Goal: Task Accomplishment & Management: Use online tool/utility

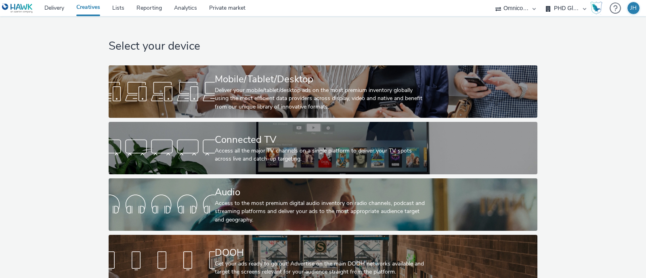
select select "ab85b118-b3fc-4d58-8204-61b74655165f"
select select "b4af5796-1daa-46a0-97ba-7eb4329f9e81"
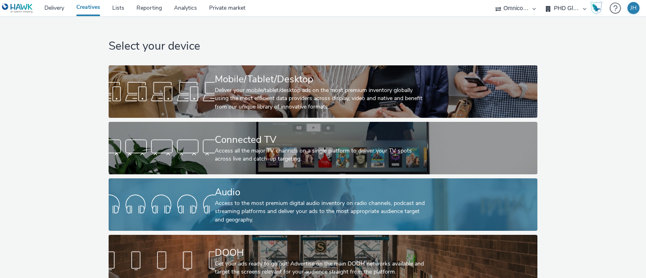
click at [269, 205] on div "Access to the most premium digital audio inventory on radio channels, podcast a…" at bounding box center [321, 211] width 213 height 25
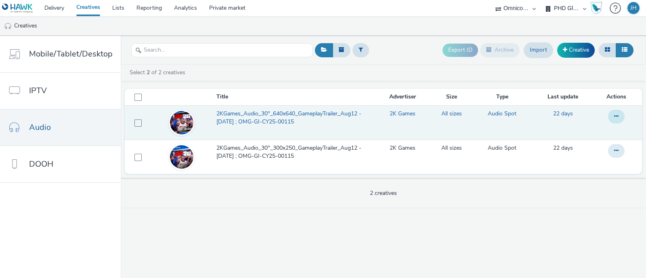
click at [615, 118] on icon at bounding box center [616, 116] width 4 height 6
click at [612, 150] on link "Duplicate" at bounding box center [594, 149] width 61 height 16
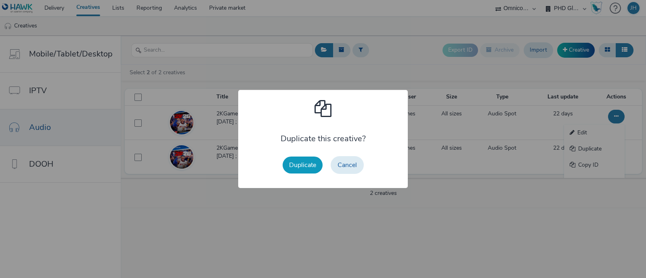
click at [297, 167] on button "Duplicate" at bounding box center [303, 165] width 40 height 17
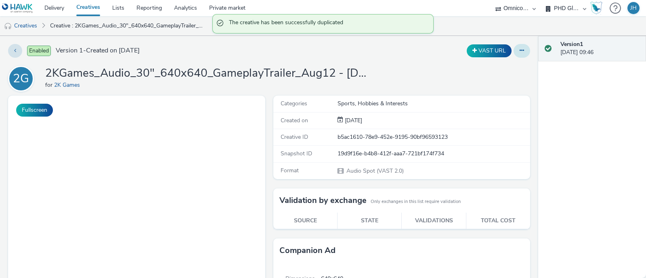
click at [520, 52] on icon at bounding box center [522, 51] width 4 height 6
click at [517, 71] on link "Edit" at bounding box center [500, 67] width 61 height 16
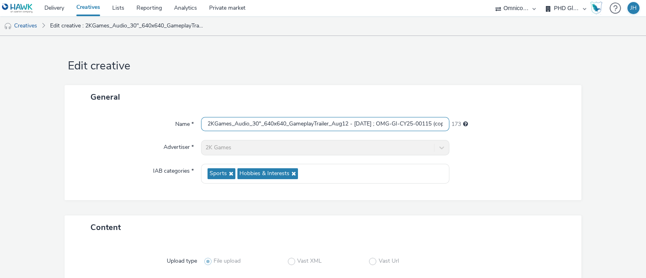
drag, startPoint x: 349, startPoint y: 124, endPoint x: 331, endPoint y: 122, distance: 17.9
click at [331, 122] on input "2KGames_Audio_30"_640x640_GameplayTrailer_Aug12 - [DATE] ; OMG-GI-CY25-00115 (c…" at bounding box center [325, 124] width 248 height 14
drag, startPoint x: 367, startPoint y: 124, endPoint x: 351, endPoint y: 125, distance: 16.2
click at [351, 125] on input "2KGames_Audio_30"_640x640_GameplayTrailer_Sep5 - [DATE] ; OMG-GI-CY25-00115 (co…" at bounding box center [325, 124] width 248 height 14
type input "2KGames_Audio_30"_640x640_GameplayTrailer_Sep5 - [DATE]"
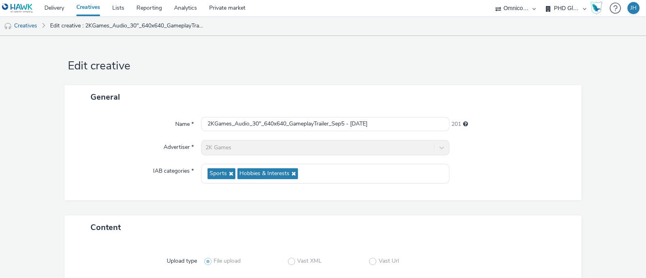
click at [355, 132] on div "Name * 2KGames_Audio_30"_640x640_GameplayTrailer_Sep5 - [DATE] 201 Advertiser *…" at bounding box center [323, 154] width 517 height 91
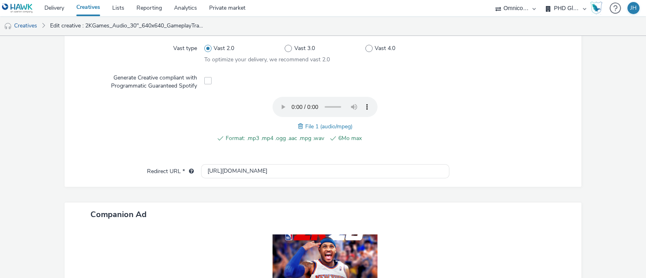
scroll to position [303, 0]
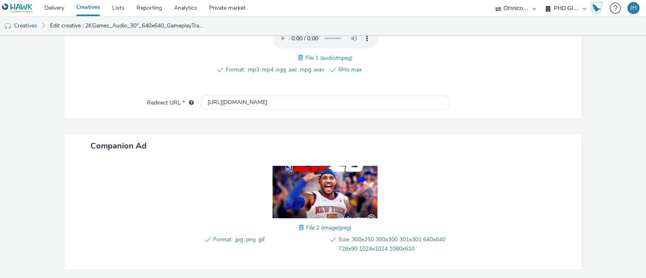
click at [298, 59] on span at bounding box center [301, 57] width 7 height 9
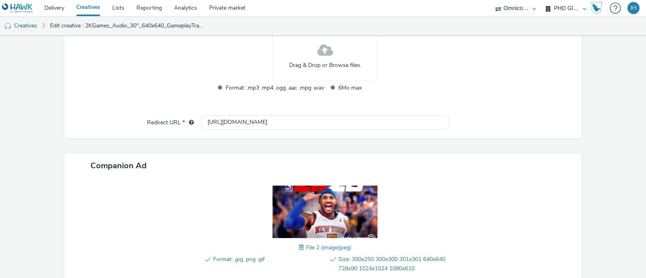
click at [299, 246] on span at bounding box center [302, 247] width 7 height 9
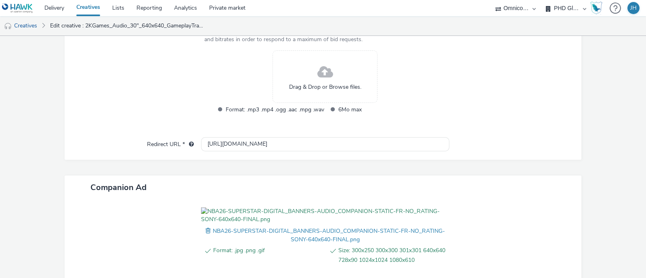
scroll to position [229, 0]
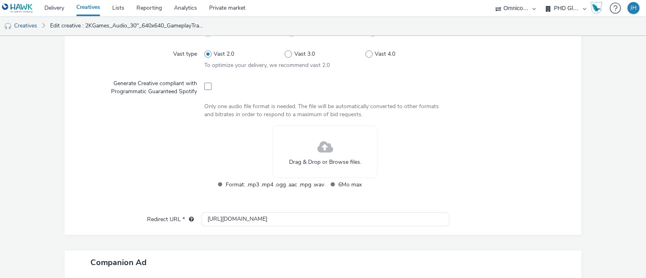
click at [321, 145] on span at bounding box center [325, 147] width 16 height 21
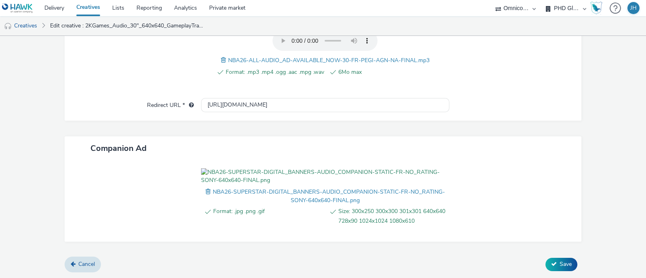
scroll to position [337, 0]
click at [560, 267] on span "Save" at bounding box center [566, 264] width 12 height 8
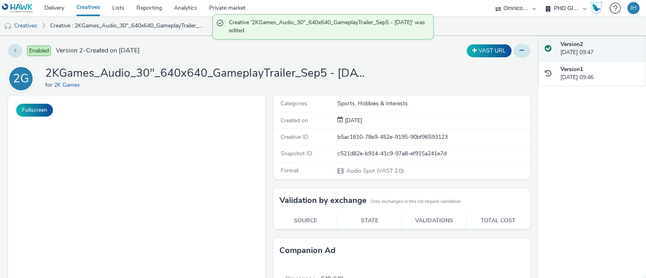
click at [514, 52] on button at bounding box center [522, 51] width 17 height 14
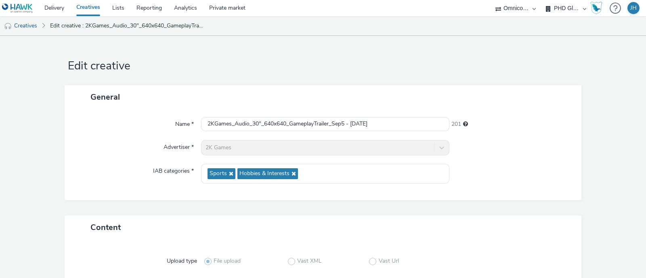
click at [502, 144] on div at bounding box center [511, 147] width 124 height 15
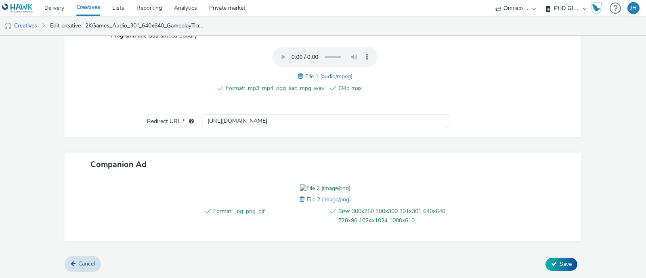
scroll to position [329, 0]
click at [88, 265] on span "Cancel" at bounding box center [86, 264] width 17 height 8
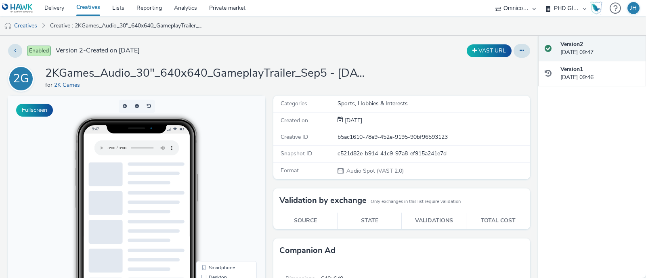
click at [21, 27] on link "Creatives" at bounding box center [20, 25] width 41 height 19
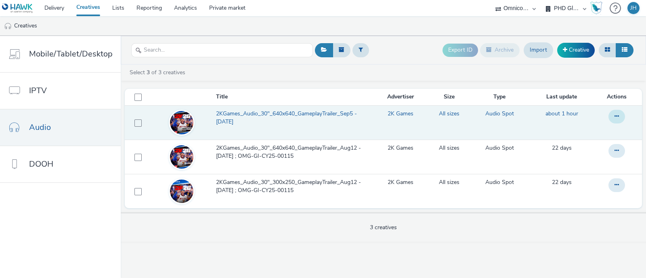
click at [613, 118] on button at bounding box center [617, 117] width 17 height 14
click at [614, 149] on link "Duplicate" at bounding box center [595, 149] width 61 height 16
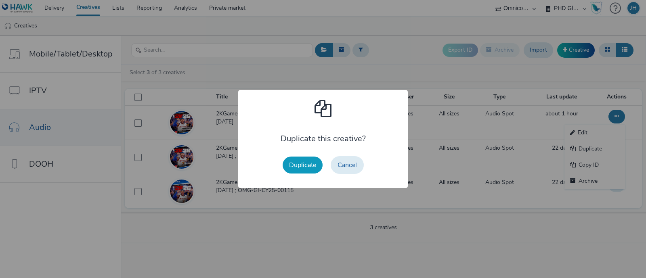
click at [306, 168] on button "Duplicate" at bounding box center [303, 165] width 40 height 17
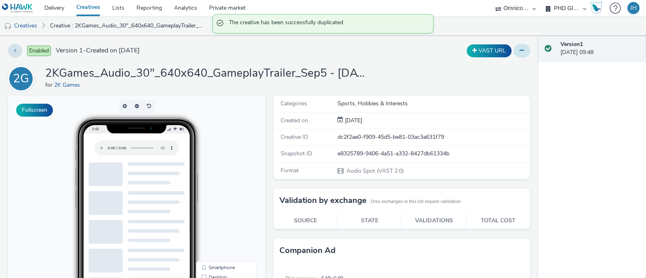
click at [514, 54] on button at bounding box center [522, 51] width 17 height 14
click at [511, 70] on link "Edit" at bounding box center [500, 67] width 61 height 16
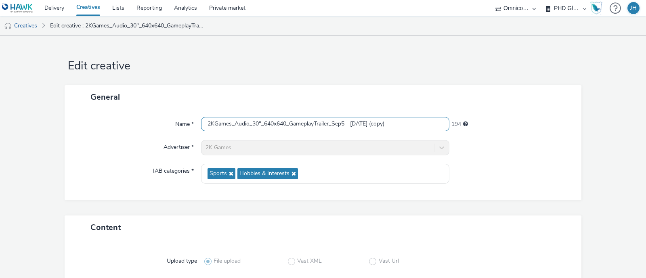
drag, startPoint x: 399, startPoint y: 124, endPoint x: 366, endPoint y: 146, distance: 39.6
click at [366, 146] on div "Name * 2KGames_Audio_30"_640x640_GameplayTrailer_Sep5 - [DATE] (copy) 194 Adver…" at bounding box center [323, 154] width 517 height 91
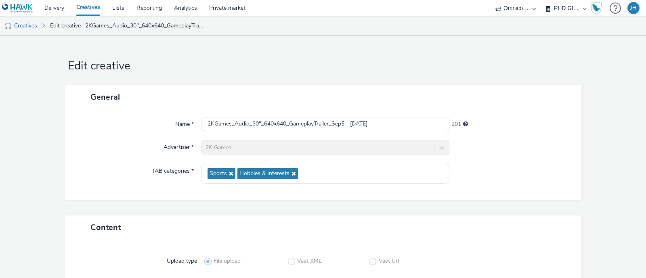
click at [499, 152] on div at bounding box center [511, 147] width 124 height 15
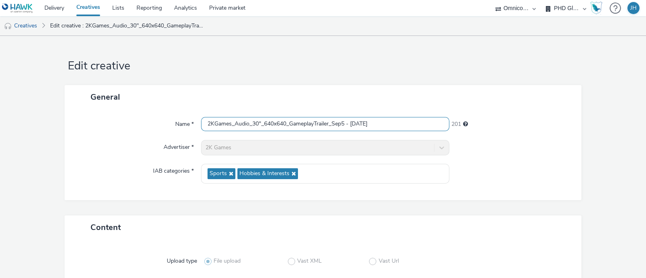
drag, startPoint x: 284, startPoint y: 124, endPoint x: 260, endPoint y: 128, distance: 24.2
click at [260, 128] on input "2KGames_Audio_30"_640x640_GameplayTrailer_Sep5 - [DATE]" at bounding box center [325, 124] width 248 height 14
type input "2KGames_Audio_30"_300x250_GameplayTrailer_Sep5 - [DATE]"
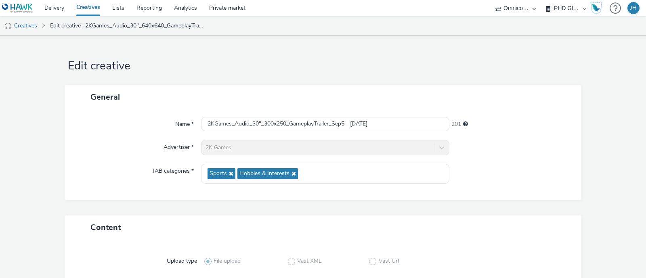
click at [536, 160] on div "Name * 2KGames_Audio_30"_300x250_GameplayTrailer_Sep5 - [DATE] 201 Advertiser *…" at bounding box center [323, 154] width 517 height 91
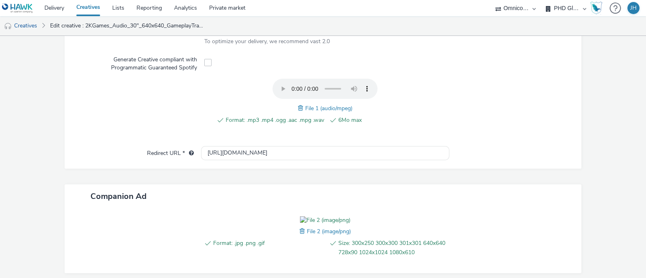
scroll to position [329, 0]
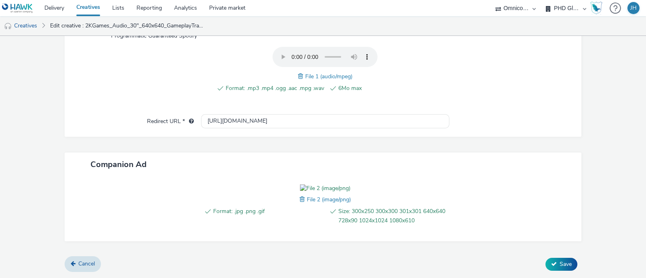
click at [300, 199] on span at bounding box center [303, 199] width 7 height 9
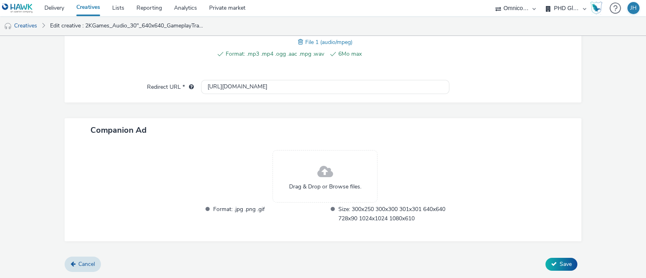
scroll to position [317, 0]
click at [320, 170] on span at bounding box center [325, 173] width 16 height 21
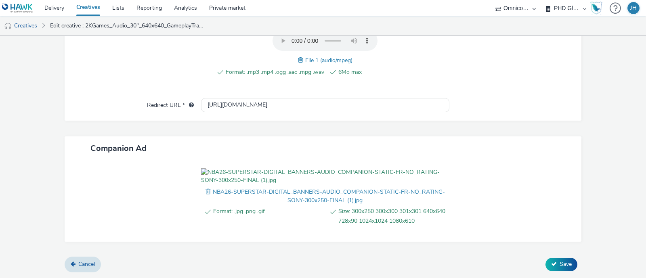
scroll to position [337, 0]
click at [565, 267] on button "Save" at bounding box center [562, 264] width 32 height 13
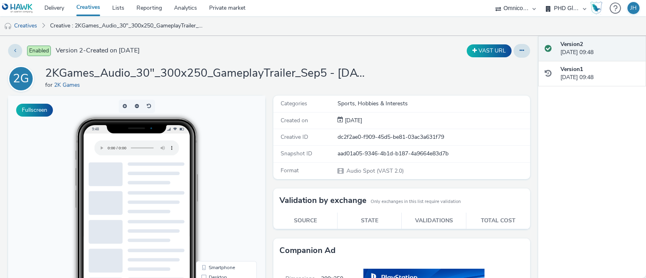
click at [406, 68] on div "2G 2KGames_Audio_30"_300x250_GameplayTrailer_Sep5 - [DATE] for 2K Games" at bounding box center [269, 79] width 522 height 26
